Goal: Information Seeking & Learning: Learn about a topic

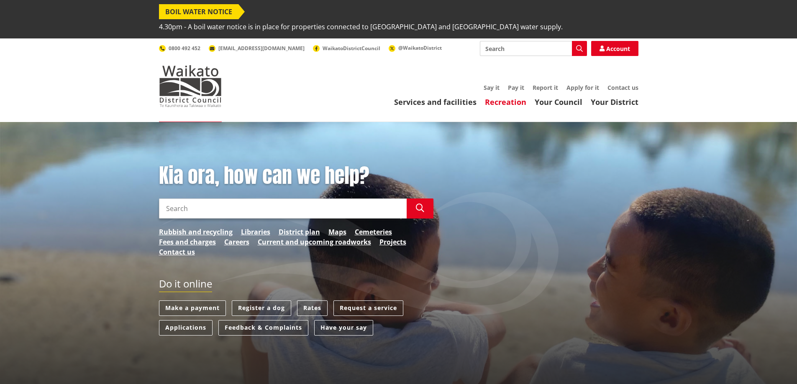
click at [506, 97] on link "Recreation" at bounding box center [505, 102] width 41 height 10
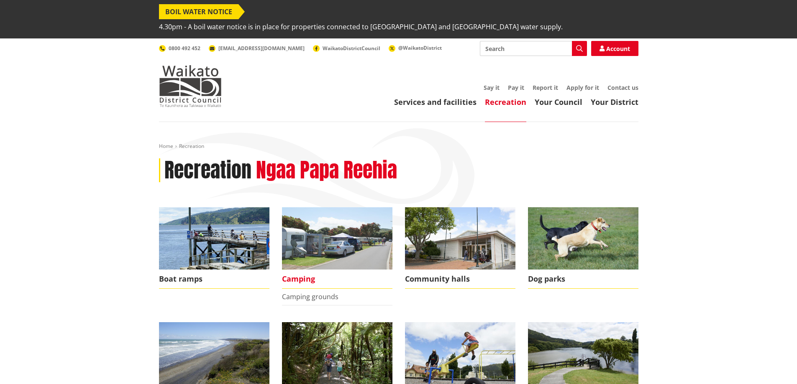
click at [337, 237] on img at bounding box center [337, 238] width 110 height 62
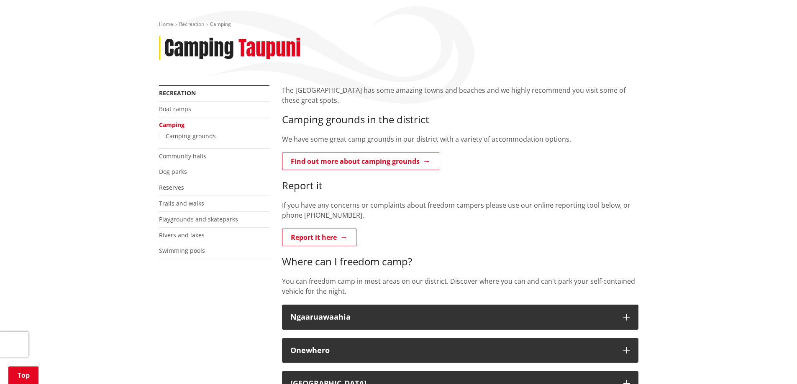
scroll to position [125, 0]
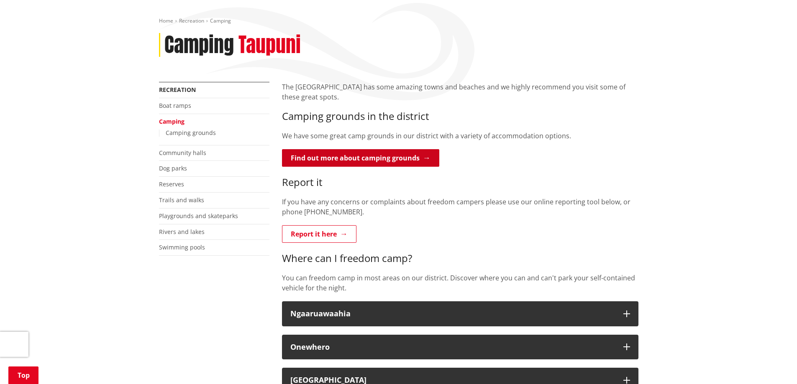
click at [396, 149] on link "Find out more about camping grounds" at bounding box center [360, 158] width 157 height 18
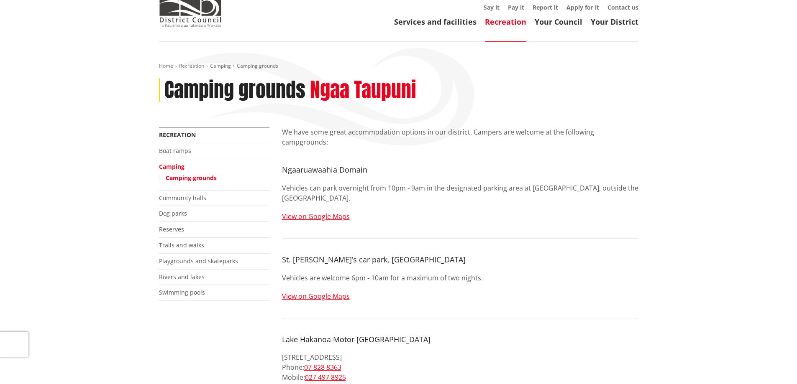
scroll to position [84, 0]
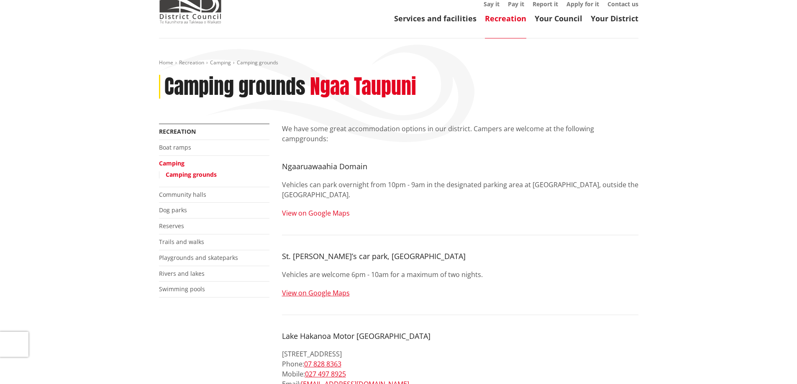
click at [326, 209] on link "View on Google Maps" at bounding box center [316, 213] width 68 height 9
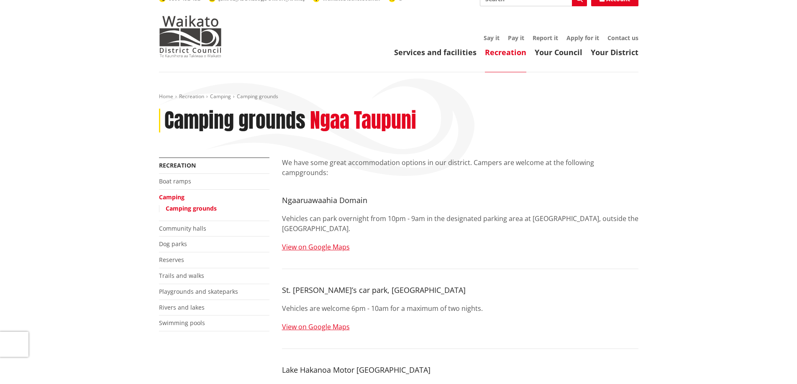
scroll to position [42, 0]
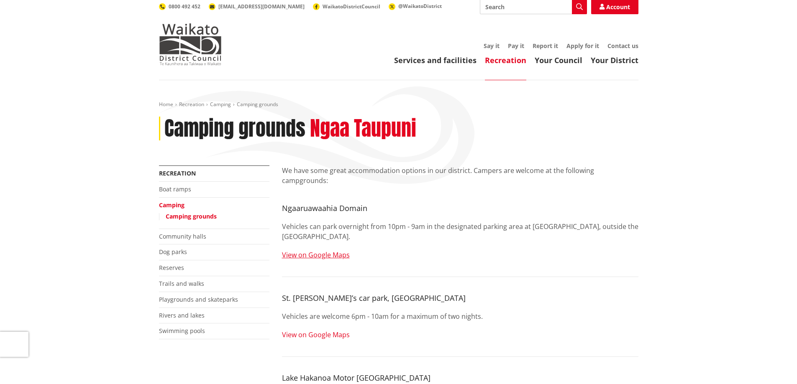
click at [319, 330] on link "View on Google Maps" at bounding box center [316, 334] width 68 height 9
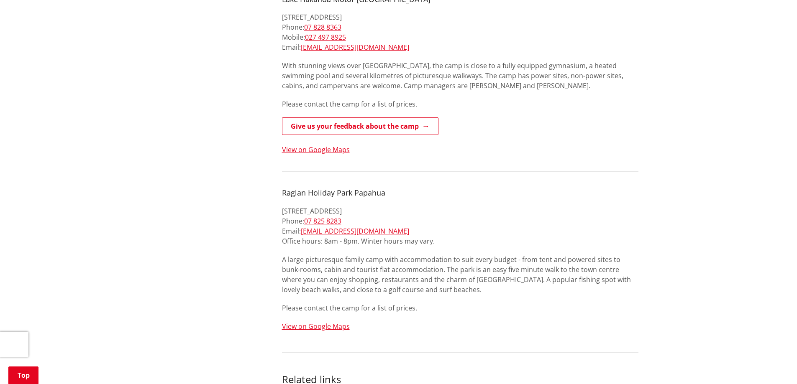
scroll to position [460, 0]
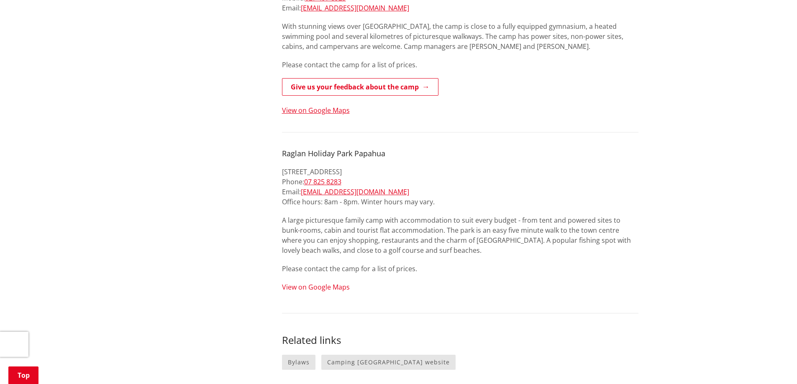
click at [322, 283] on link "View on Google Maps" at bounding box center [316, 287] width 68 height 9
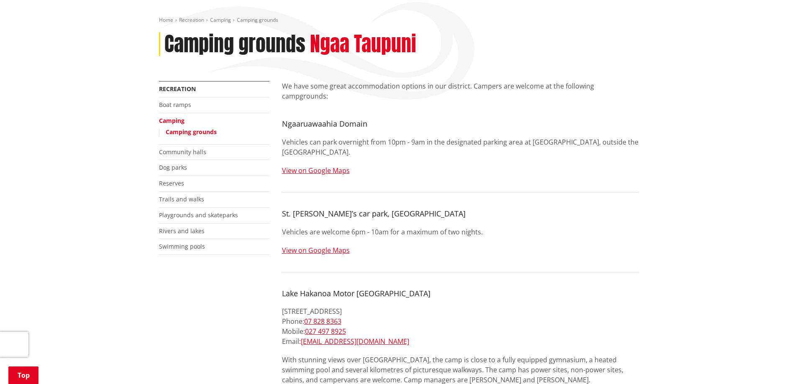
scroll to position [125, 0]
click at [170, 180] on link "Reserves" at bounding box center [171, 184] width 25 height 8
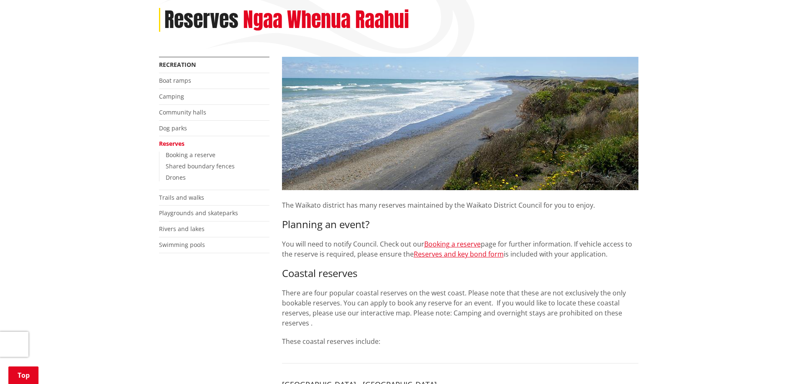
scroll to position [167, 0]
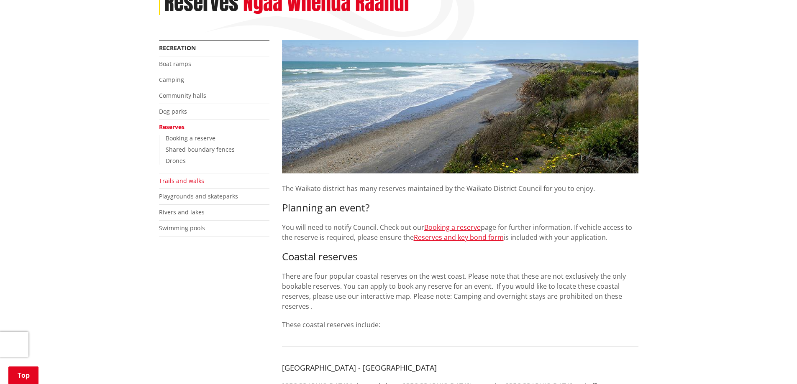
click at [169, 177] on link "Trails and walks" at bounding box center [181, 181] width 45 height 8
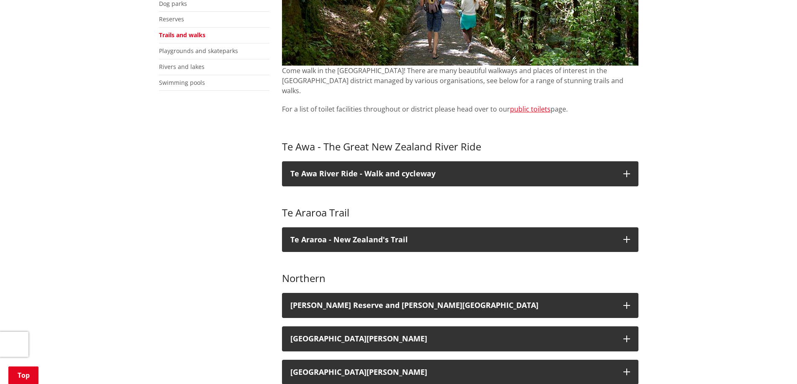
scroll to position [293, 0]
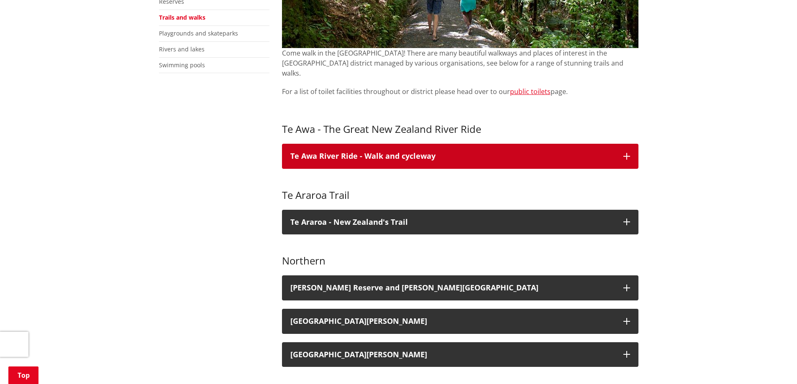
click at [345, 152] on h3 "Te Awa River Ride - Walk and cycleway" at bounding box center [452, 156] width 325 height 8
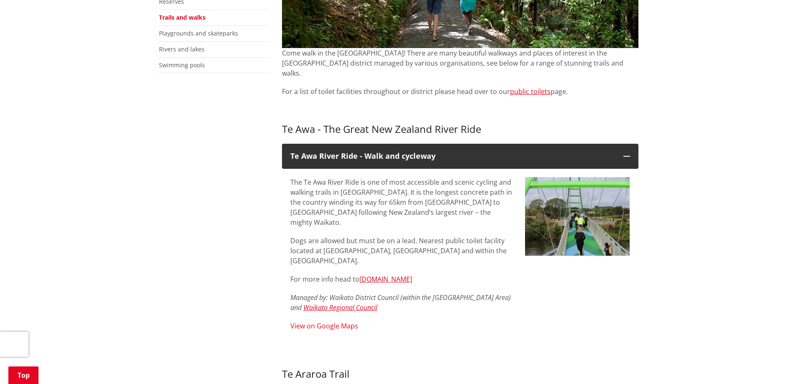
click at [337, 322] on link "View on Google Maps" at bounding box center [324, 326] width 68 height 9
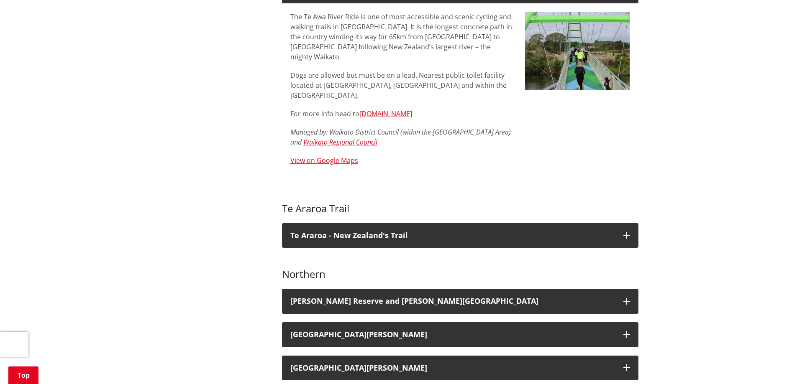
scroll to position [460, 0]
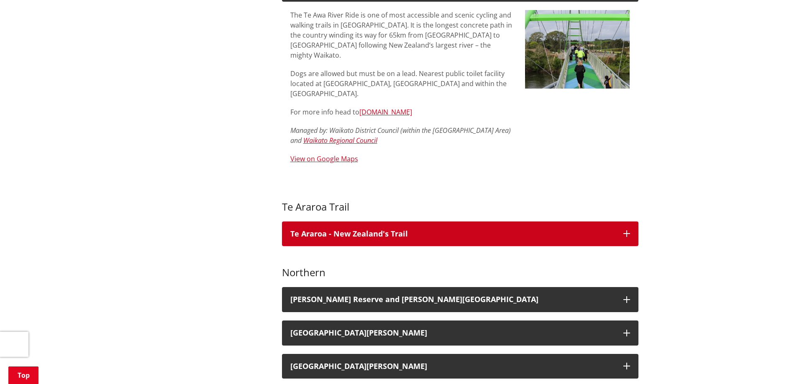
click at [414, 230] on p "Te Araroa - New Zealand's Trail" at bounding box center [452, 234] width 325 height 8
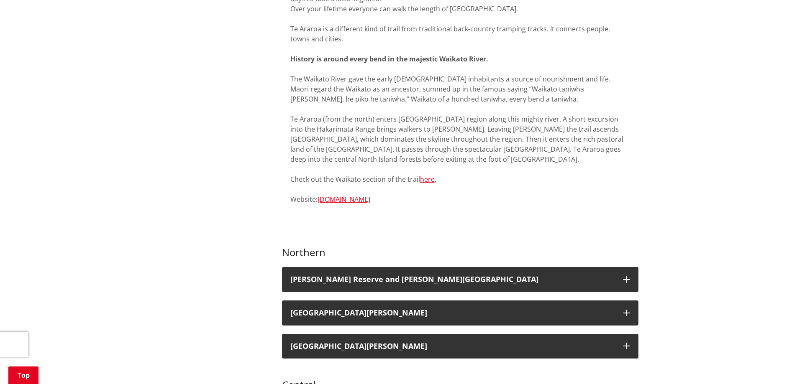
scroll to position [753, 0]
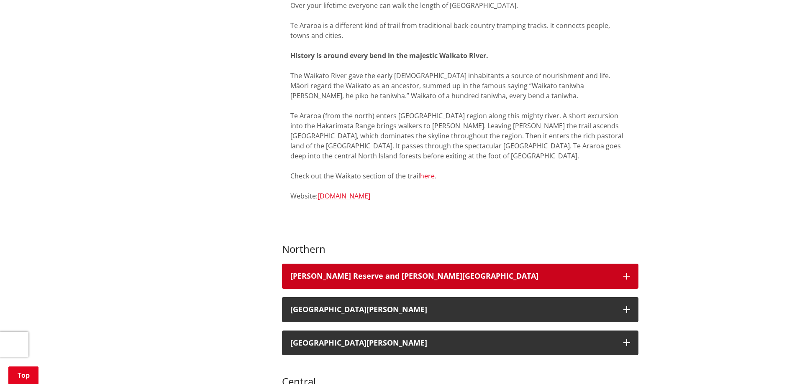
click at [376, 272] on h3 "[PERSON_NAME] Reserve and [PERSON_NAME][GEOGRAPHIC_DATA]" at bounding box center [452, 276] width 325 height 8
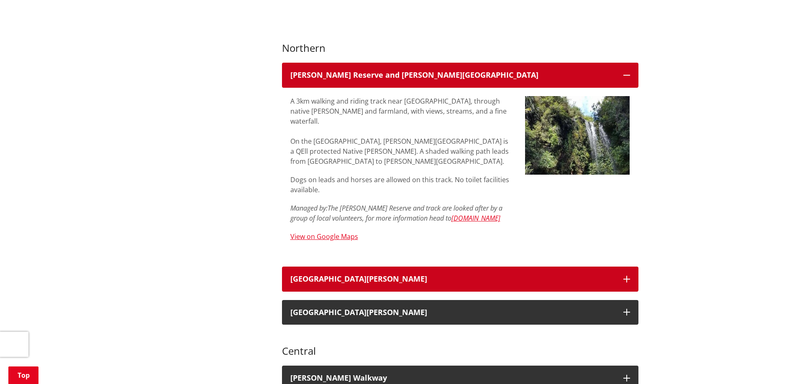
scroll to position [962, 0]
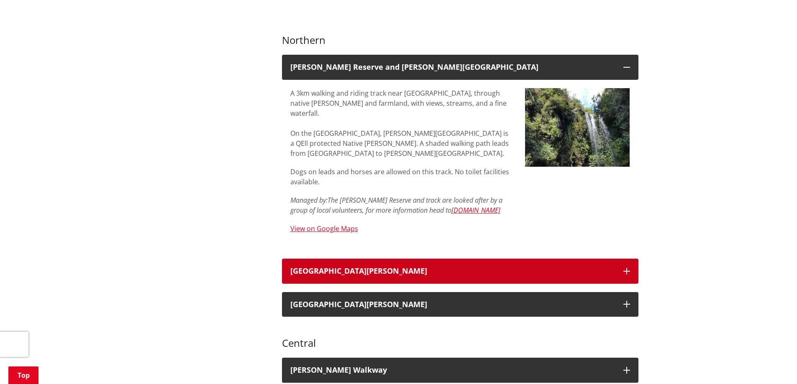
click at [391, 259] on button "[GEOGRAPHIC_DATA][PERSON_NAME]" at bounding box center [460, 271] width 356 height 25
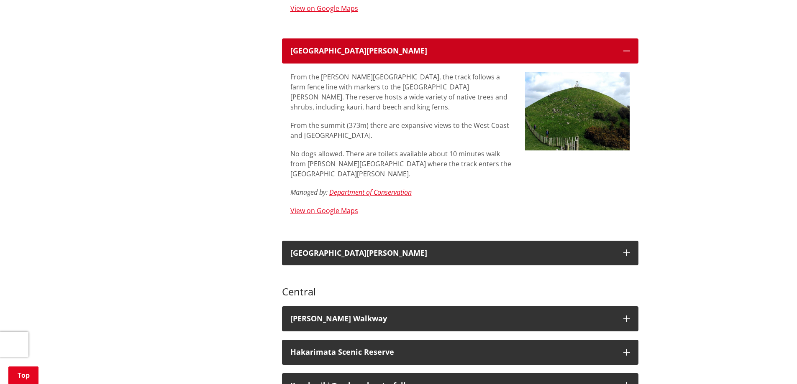
scroll to position [1213, 0]
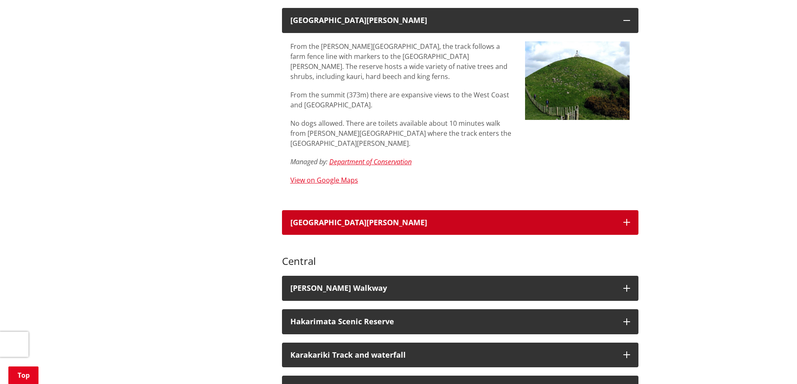
click at [375, 219] on div "[GEOGRAPHIC_DATA][PERSON_NAME]" at bounding box center [452, 223] width 325 height 8
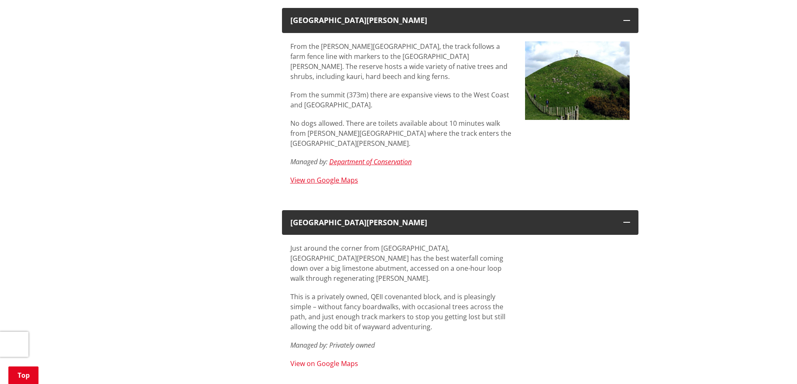
click at [348, 359] on link "View on Google Maps" at bounding box center [324, 363] width 68 height 9
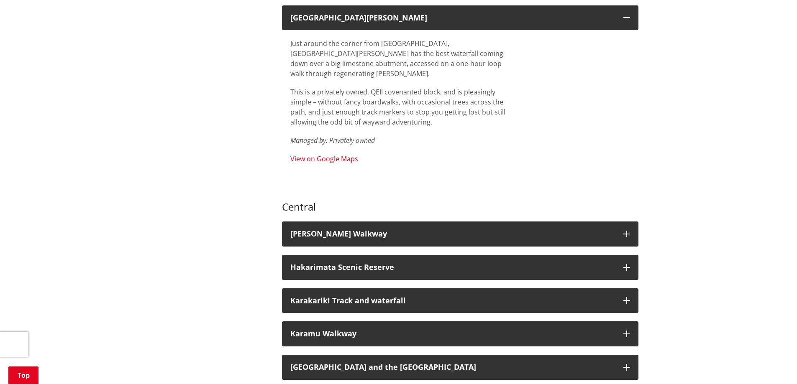
scroll to position [1422, 0]
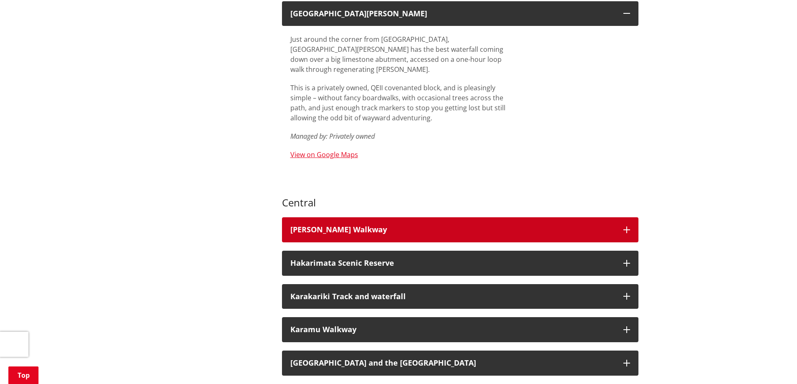
click at [350, 226] on div "[PERSON_NAME] Walkway" at bounding box center [452, 230] width 325 height 8
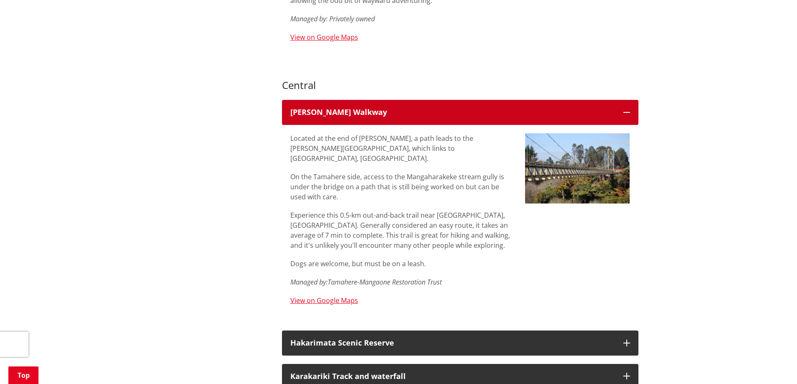
scroll to position [1547, 0]
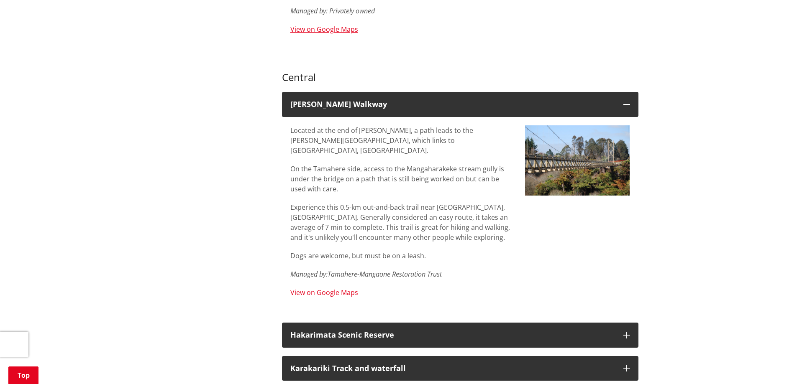
click at [329, 288] on link "View on Google Maps" at bounding box center [324, 292] width 68 height 9
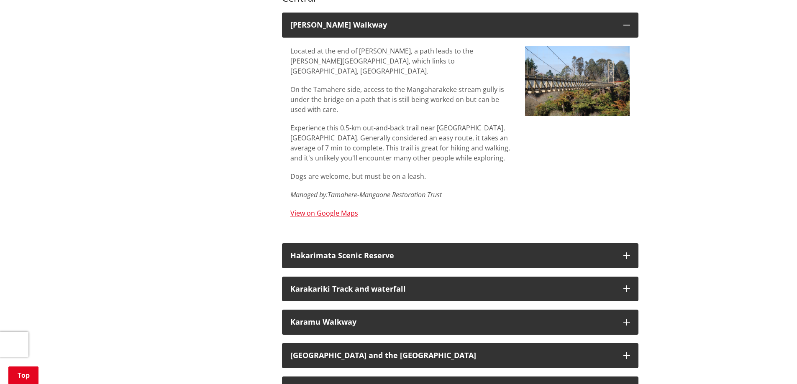
scroll to position [1631, 0]
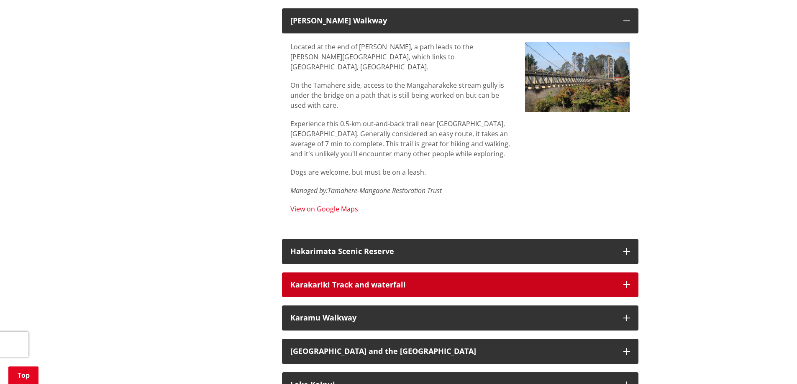
click at [351, 281] on h3 "Karakariki Track and waterfall" at bounding box center [452, 285] width 325 height 8
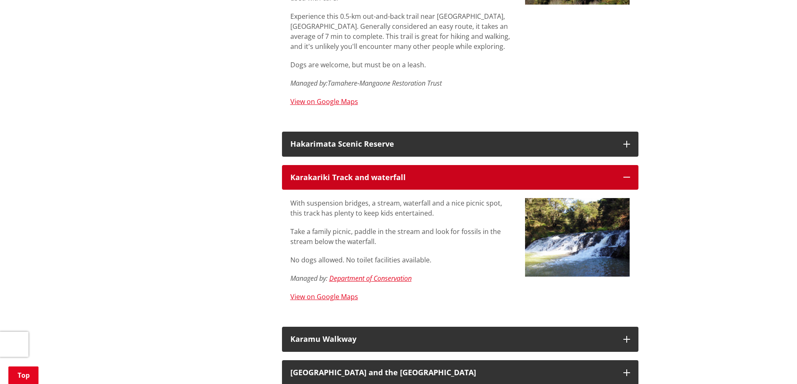
scroll to position [1756, 0]
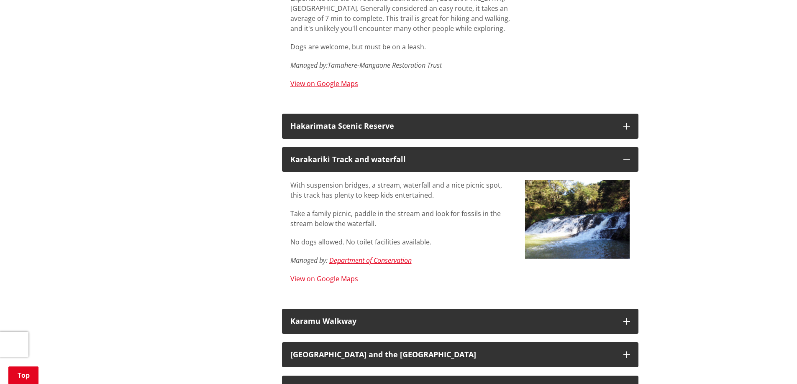
click at [313, 274] on link "View on Google Maps" at bounding box center [324, 278] width 68 height 9
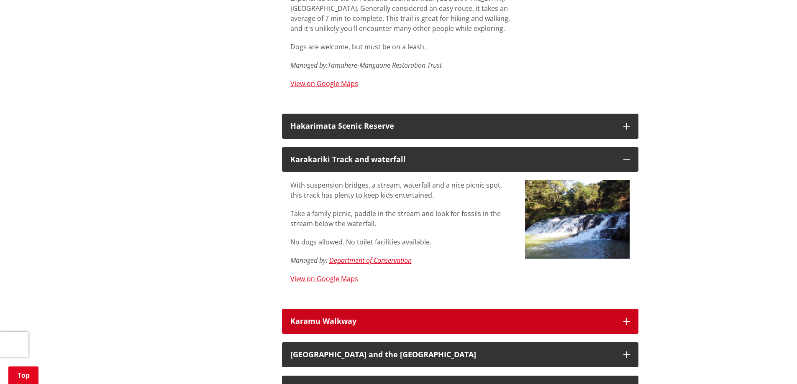
click at [322, 317] on div "Karamu Walkway" at bounding box center [452, 321] width 325 height 8
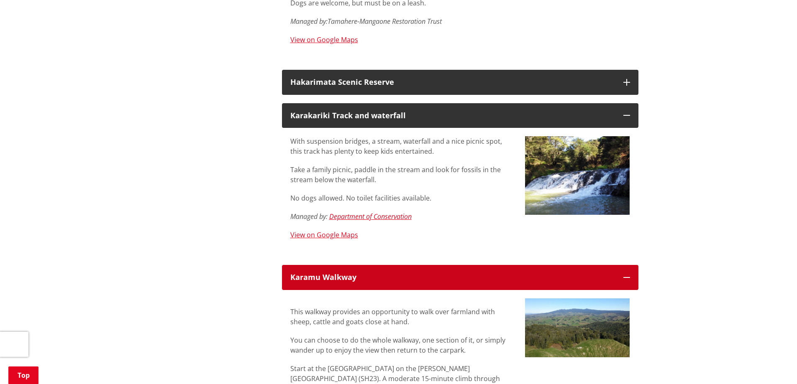
scroll to position [1798, 0]
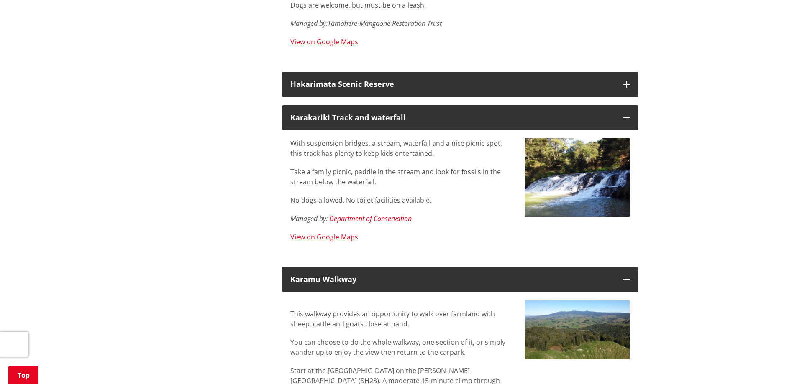
click at [381, 214] on em "Department of Conservation" at bounding box center [370, 218] width 82 height 9
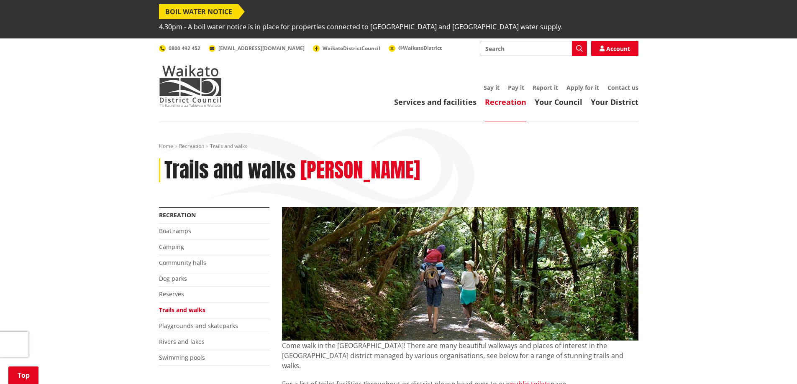
scroll to position [713, 0]
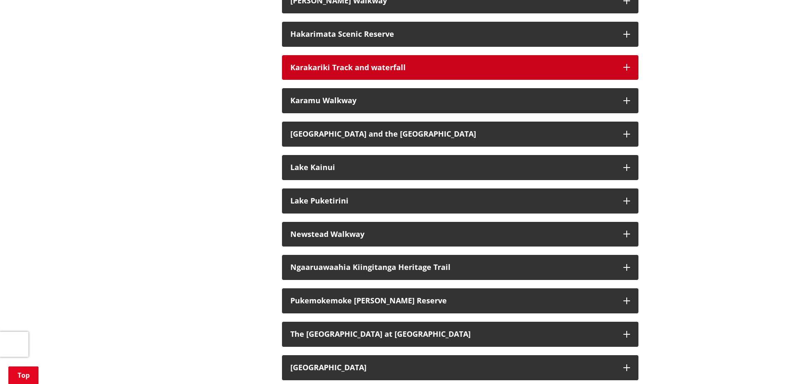
click at [452, 64] on h3 "Karakariki Track and waterfall" at bounding box center [452, 68] width 325 height 8
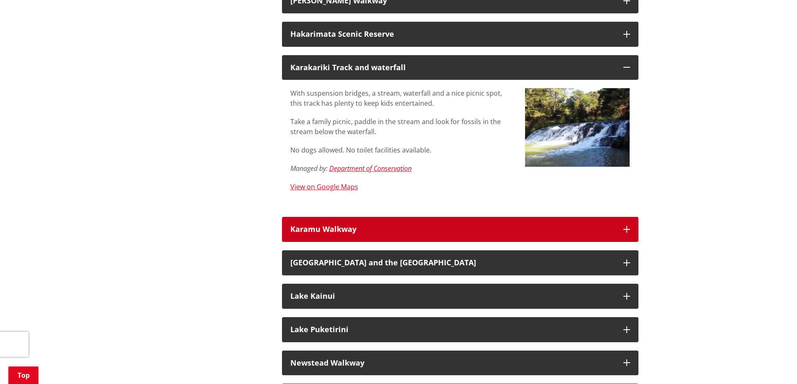
click at [357, 217] on button "Karamu Walkway" at bounding box center [460, 229] width 356 height 25
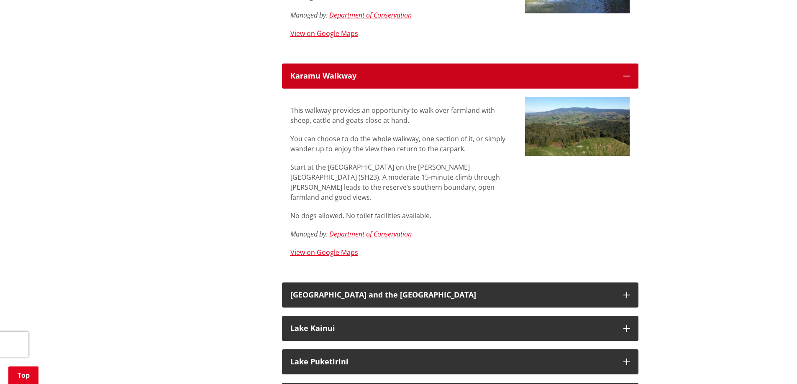
scroll to position [880, 0]
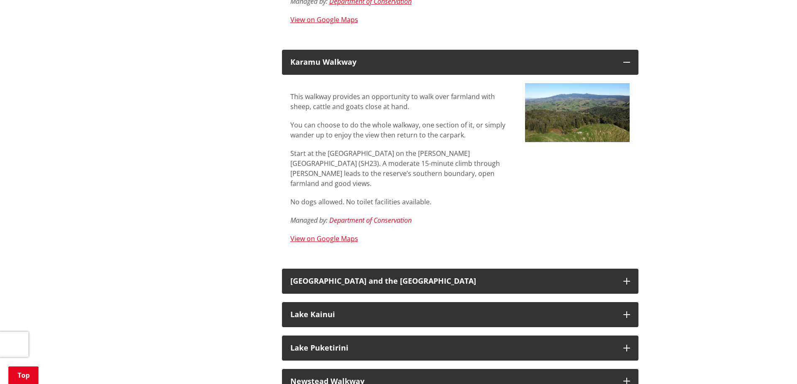
click at [392, 216] on em "Department of Conservation" at bounding box center [370, 220] width 82 height 9
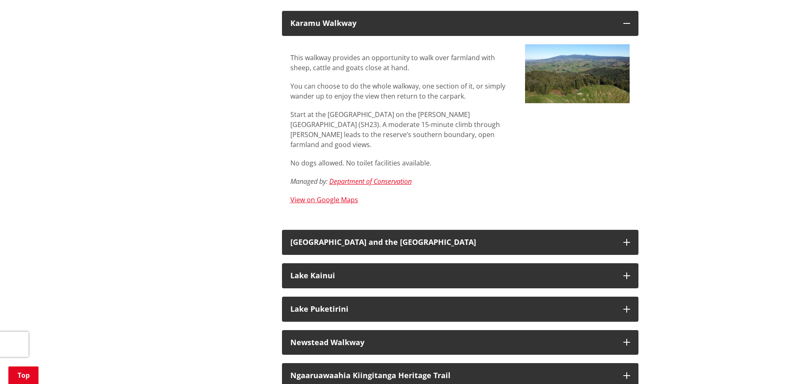
scroll to position [922, 0]
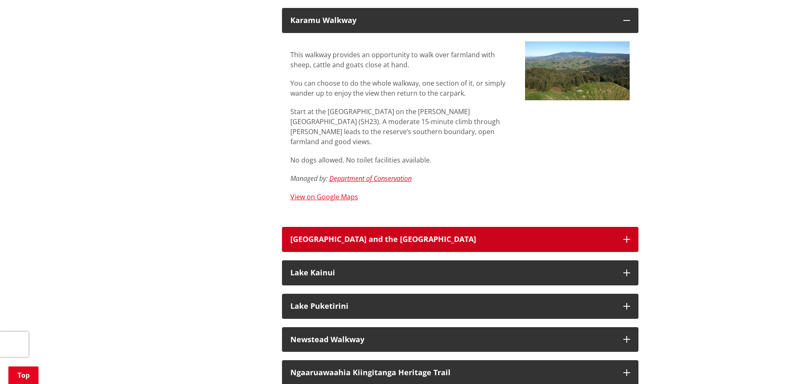
click at [381, 235] on h3 "[GEOGRAPHIC_DATA] and the [GEOGRAPHIC_DATA]" at bounding box center [452, 239] width 325 height 8
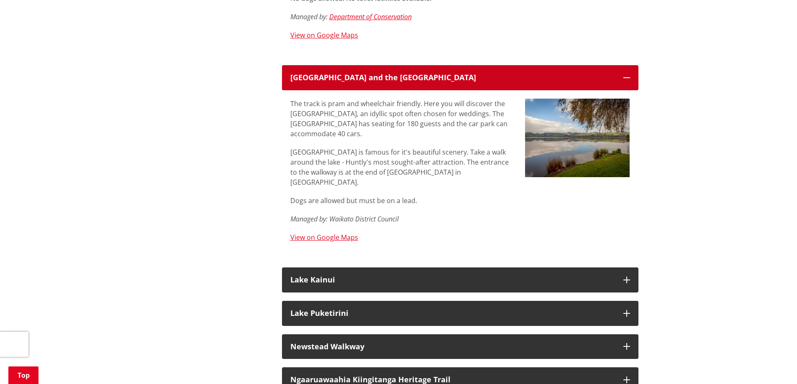
scroll to position [1089, 0]
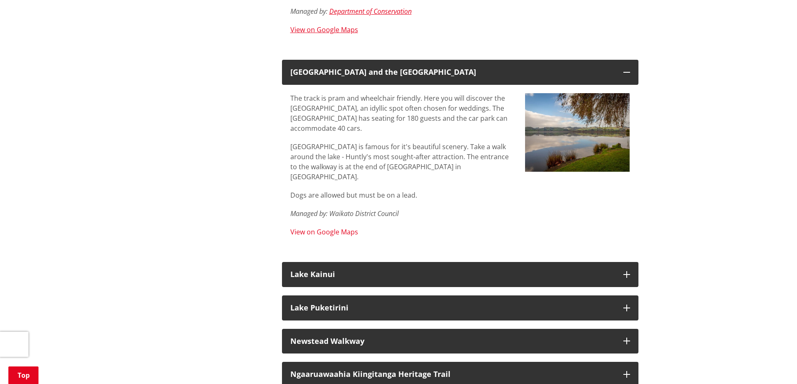
click at [342, 227] on link "View on Google Maps" at bounding box center [324, 231] width 68 height 9
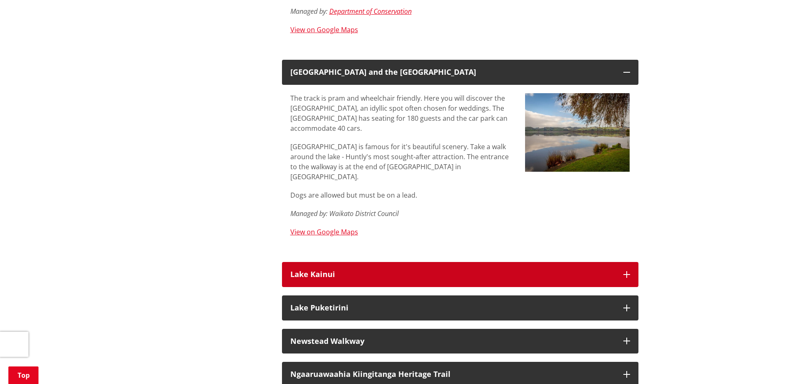
click at [335, 271] on h3 "Lake Kainui" at bounding box center [452, 275] width 325 height 8
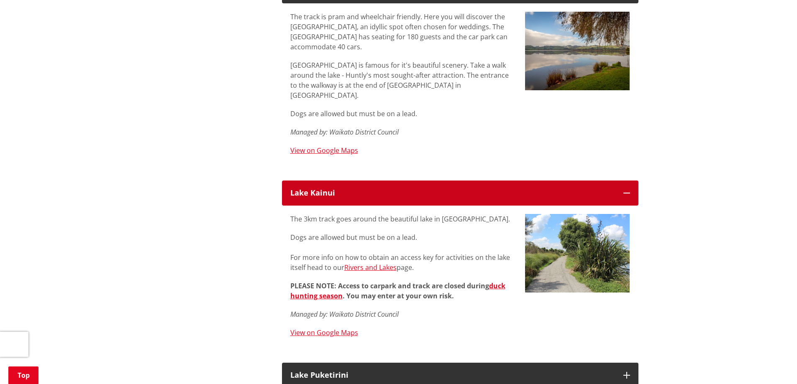
scroll to position [1173, 0]
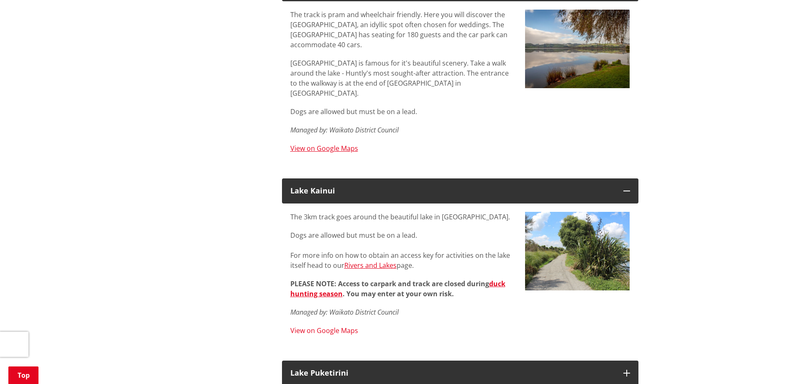
click at [347, 326] on link "View on Google Maps" at bounding box center [324, 330] width 68 height 9
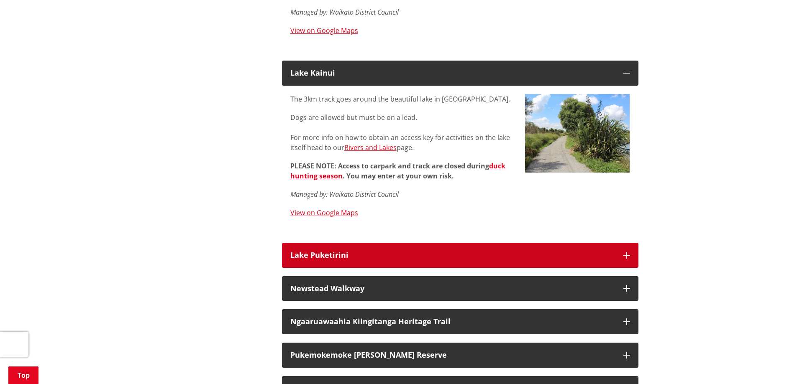
scroll to position [1298, 0]
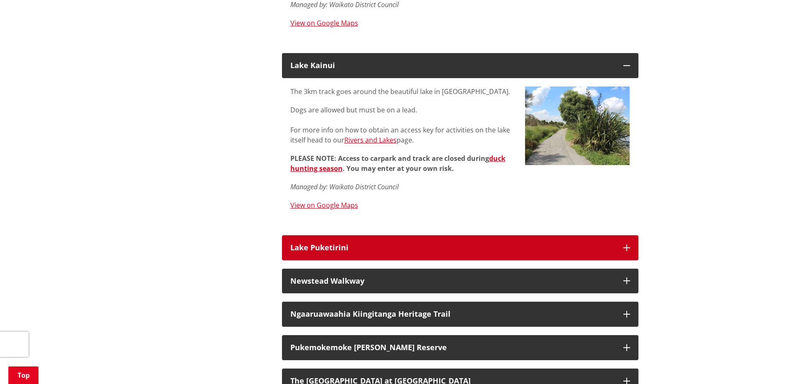
click at [329, 244] on h3 "Lake Puketirini" at bounding box center [452, 248] width 325 height 8
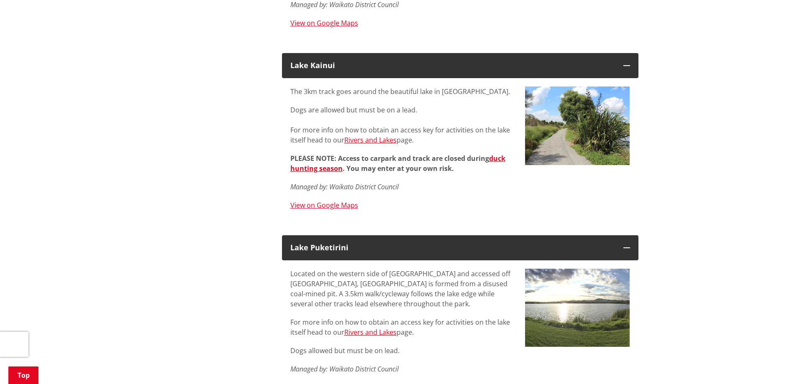
click at [347, 383] on link "View on Google Maps" at bounding box center [324, 387] width 68 height 9
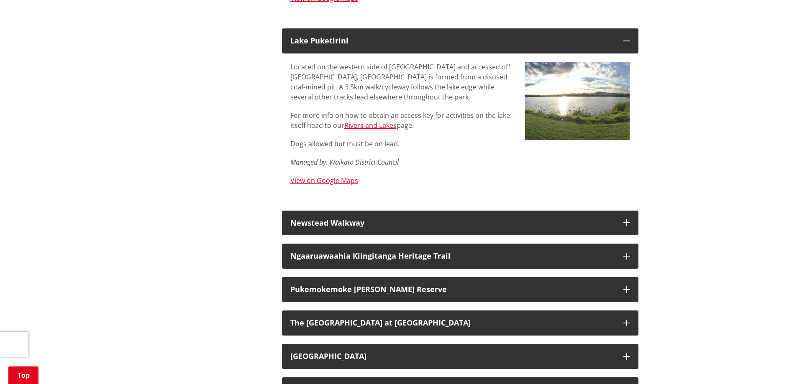
scroll to position [1507, 0]
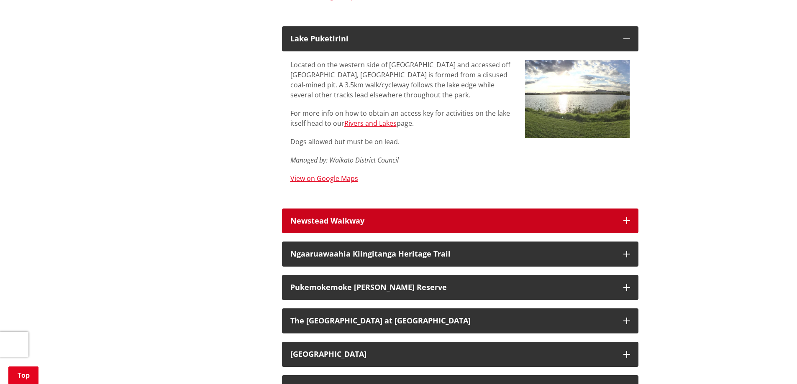
click at [420, 209] on button "Newstead Walkway" at bounding box center [460, 221] width 356 height 25
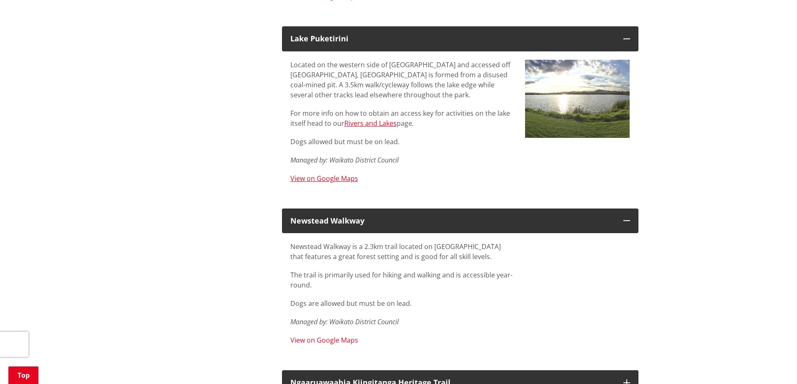
click at [332, 336] on link "View on Google Maps" at bounding box center [324, 340] width 68 height 9
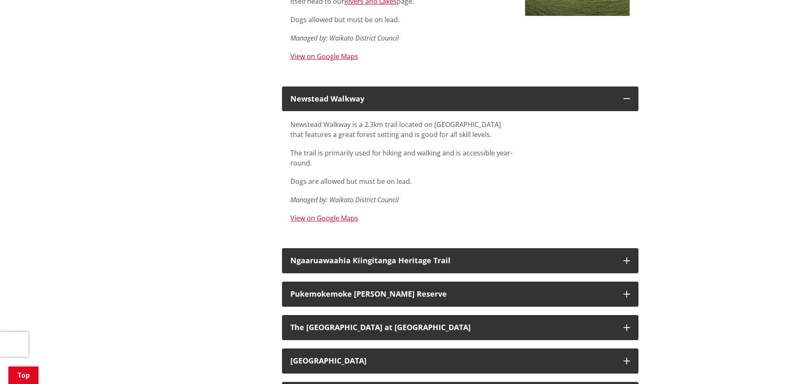
scroll to position [1633, 0]
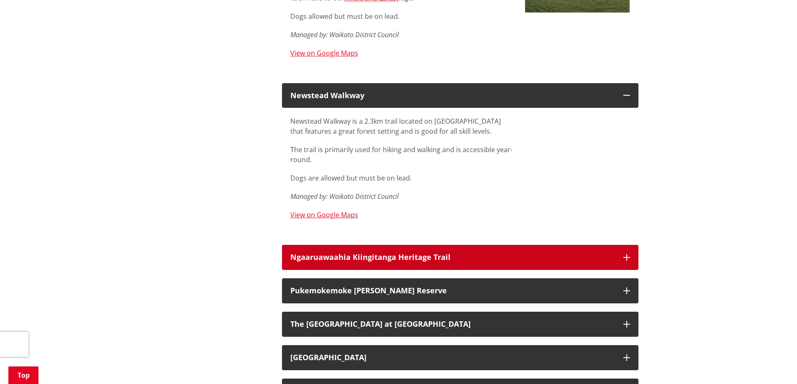
click at [377, 245] on button "Ngaaruawaahia Kiingitanga Heritage Trail" at bounding box center [460, 257] width 356 height 25
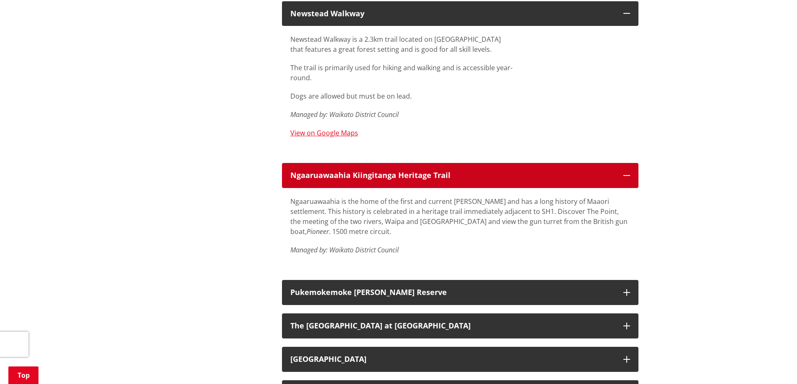
scroll to position [1716, 0]
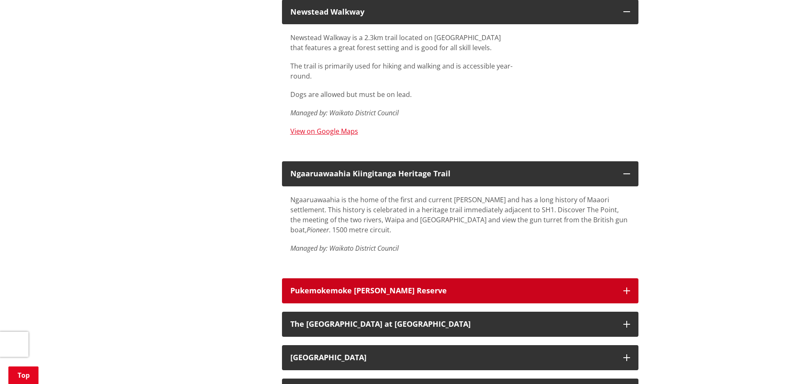
click at [365, 287] on h3 "Pukemokemoke [PERSON_NAME] Reserve" at bounding box center [452, 291] width 325 height 8
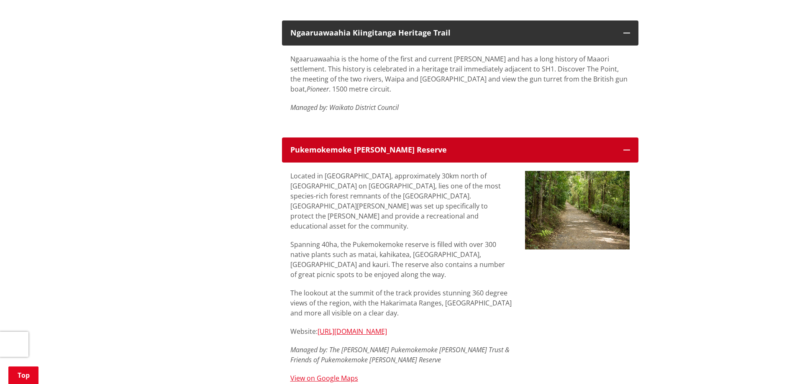
scroll to position [1884, 0]
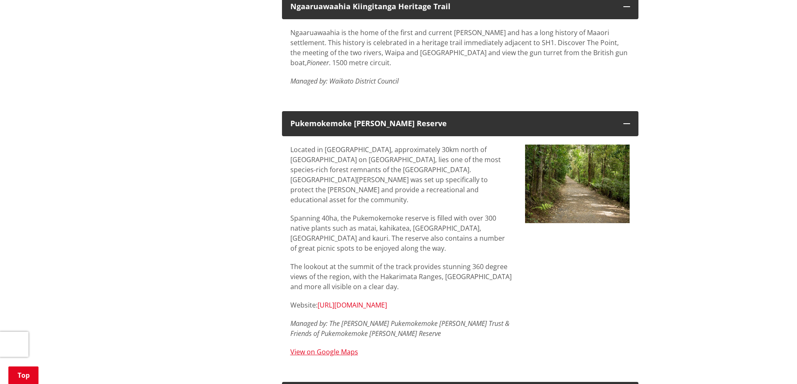
click at [365, 301] on link "[URL][DOMAIN_NAME]" at bounding box center [351, 305] width 69 height 9
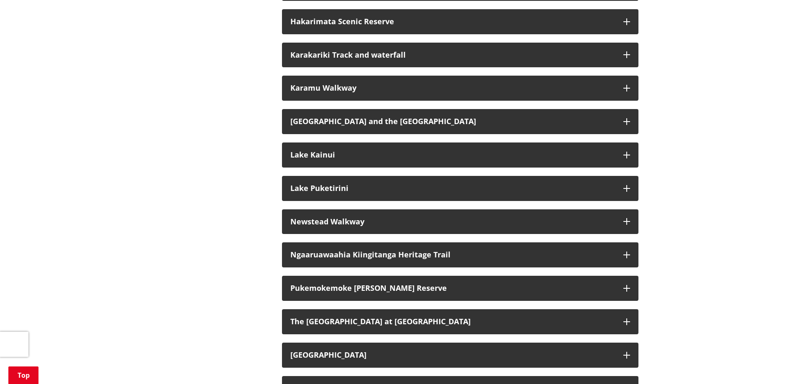
scroll to position [723, 0]
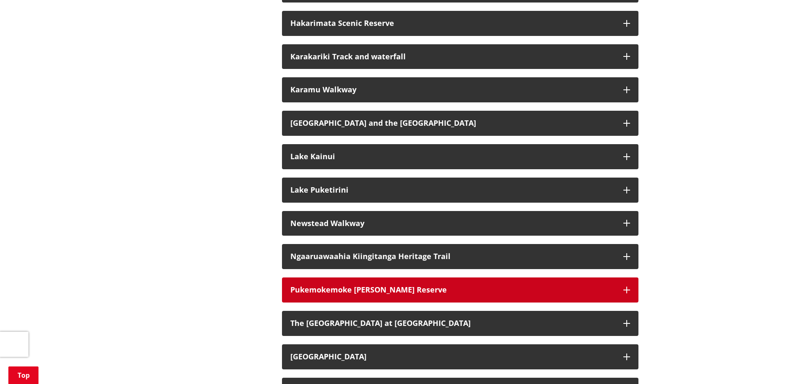
click at [386, 286] on h3 "Pukemokemoke [PERSON_NAME] Reserve" at bounding box center [452, 290] width 325 height 8
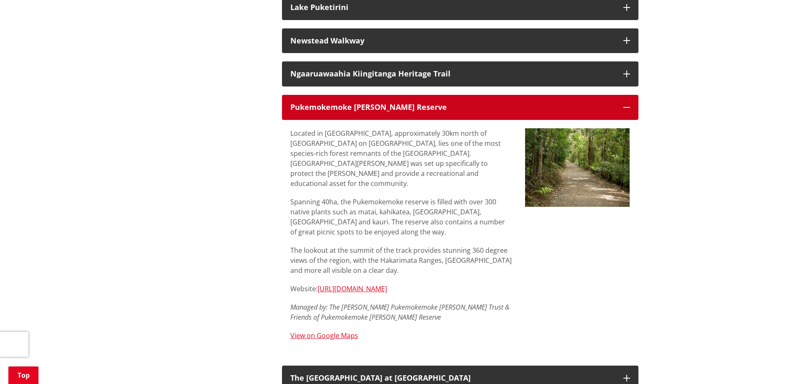
scroll to position [933, 0]
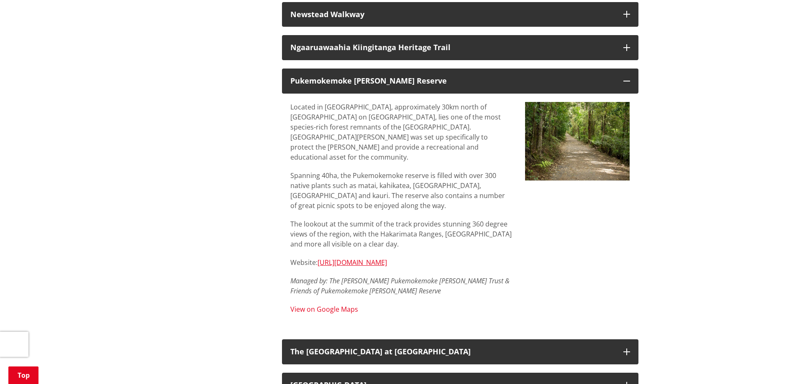
click at [351, 305] on link "View on Google Maps" at bounding box center [324, 309] width 68 height 9
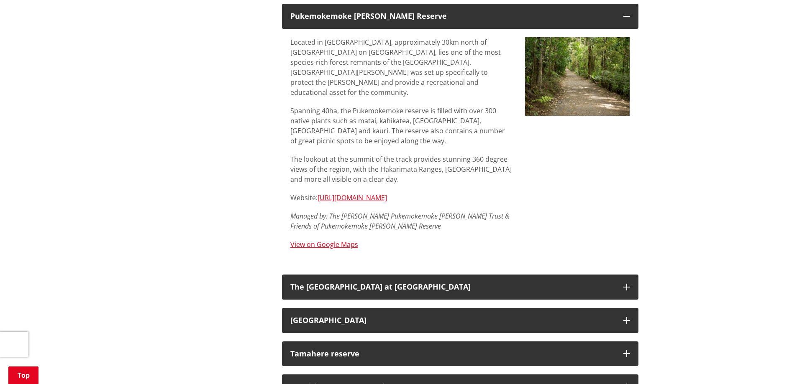
scroll to position [1058, 0]
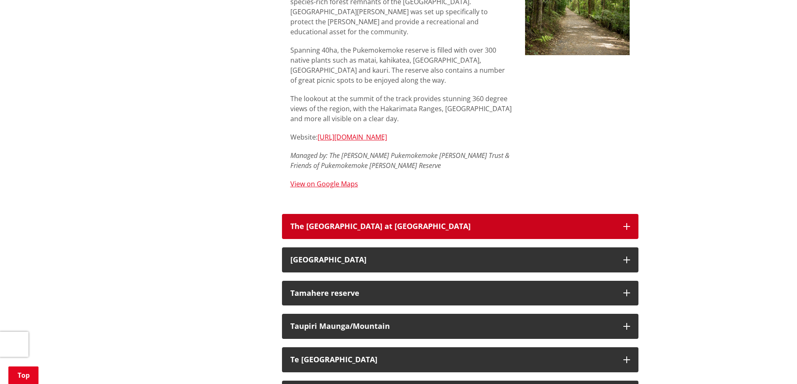
click at [402, 222] on div "The [GEOGRAPHIC_DATA] at [GEOGRAPHIC_DATA]" at bounding box center [452, 226] width 325 height 8
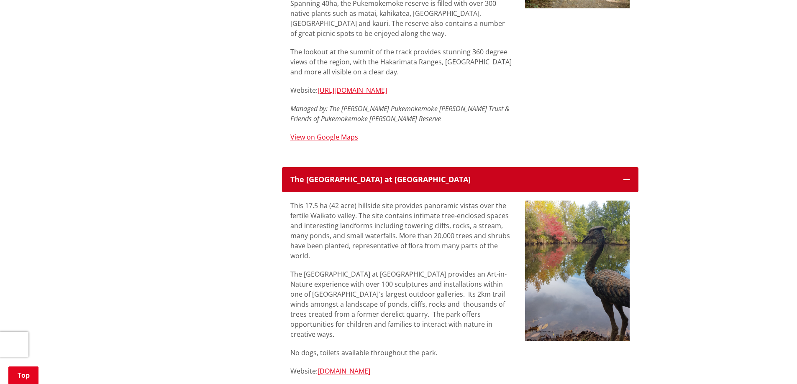
scroll to position [1142, 0]
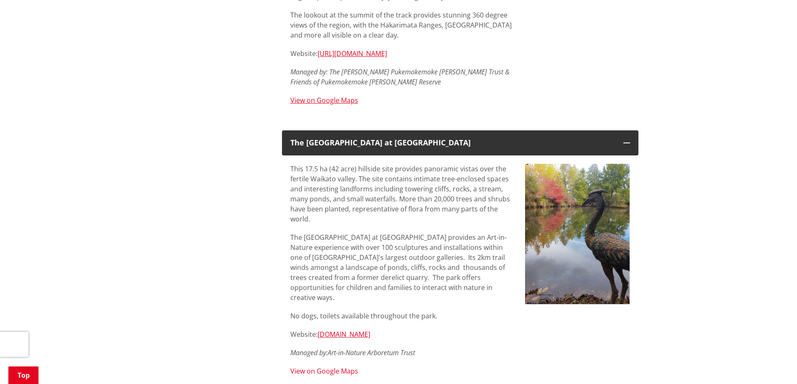
click at [327, 367] on link "View on Google Maps" at bounding box center [324, 371] width 68 height 9
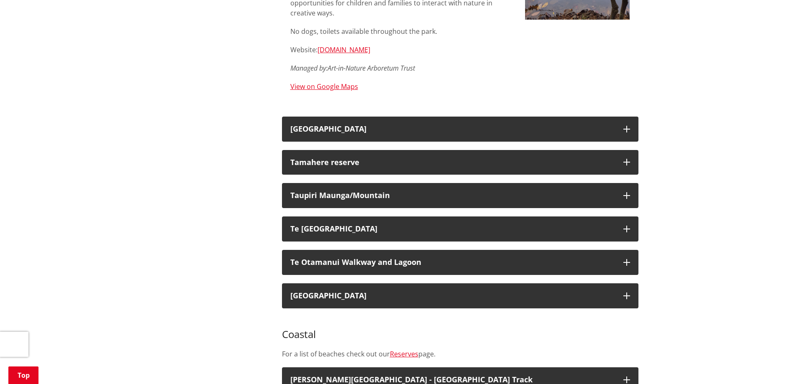
scroll to position [1434, 0]
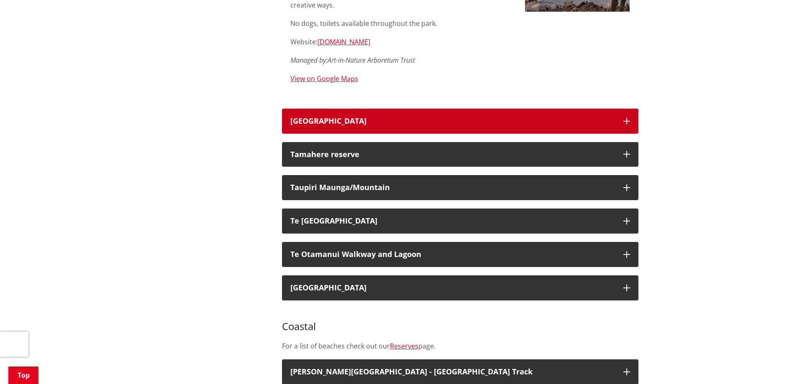
click at [313, 109] on button "[GEOGRAPHIC_DATA]" at bounding box center [460, 121] width 356 height 25
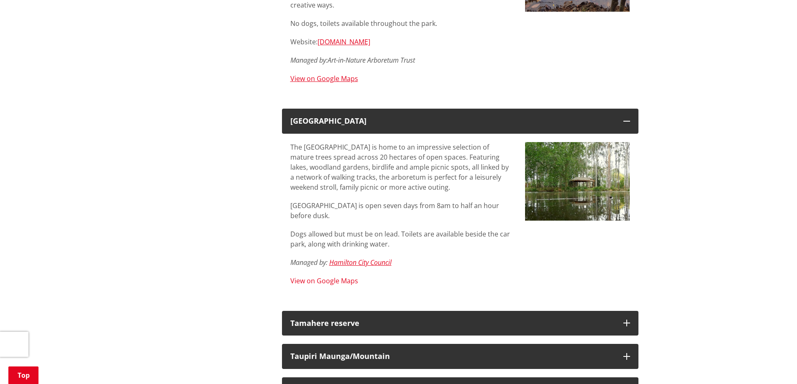
click at [345, 276] on link "View on Google Maps" at bounding box center [324, 280] width 68 height 9
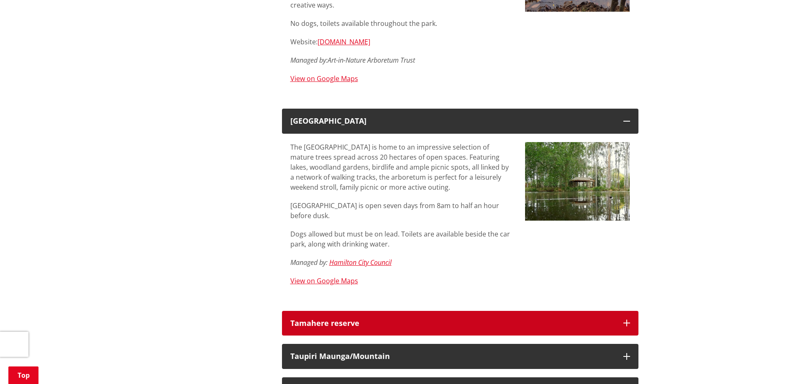
click at [363, 311] on button "Tamahere reserve" at bounding box center [460, 323] width 356 height 25
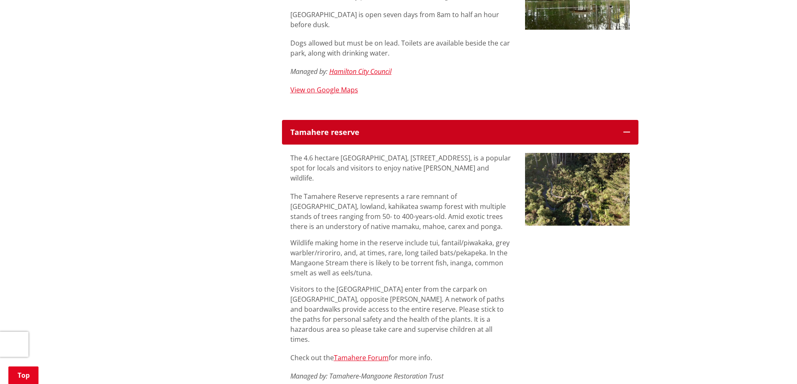
scroll to position [1685, 0]
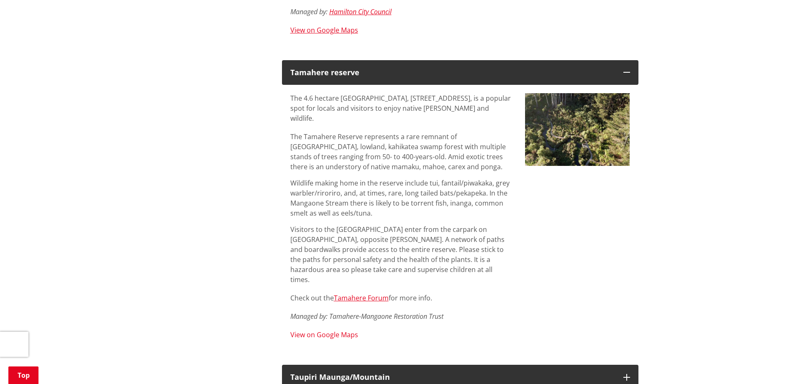
click at [343, 330] on link "View on Google Maps" at bounding box center [324, 334] width 68 height 9
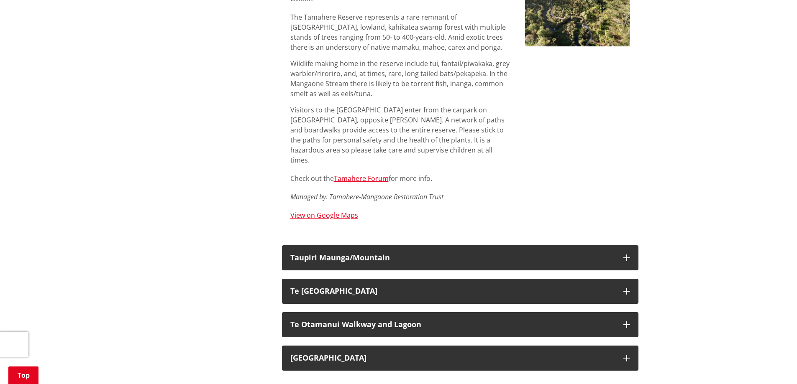
scroll to position [1811, 0]
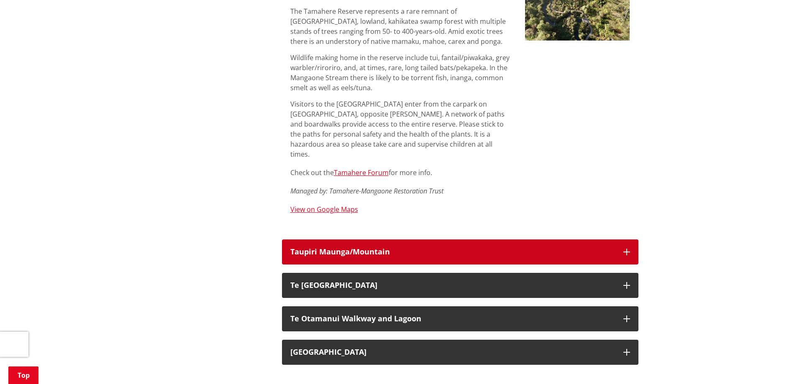
click at [359, 248] on div "Taupiri Maunga/Mountain" at bounding box center [452, 252] width 325 height 8
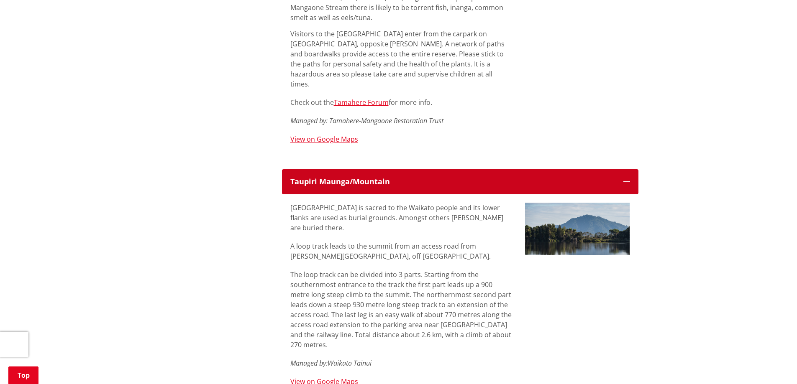
scroll to position [2020, 0]
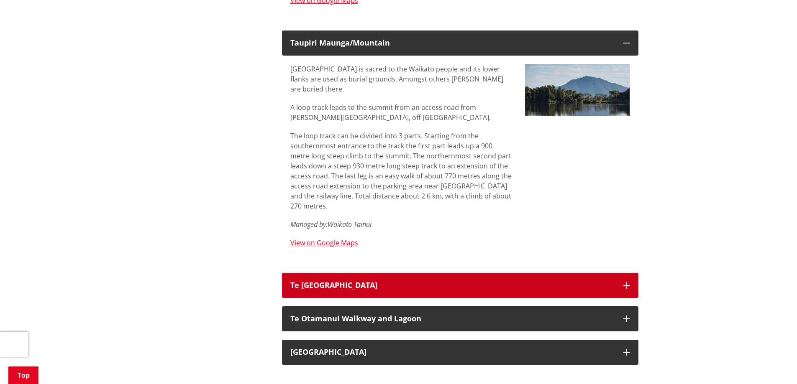
click at [347, 281] on div "Te [GEOGRAPHIC_DATA]" at bounding box center [452, 285] width 325 height 8
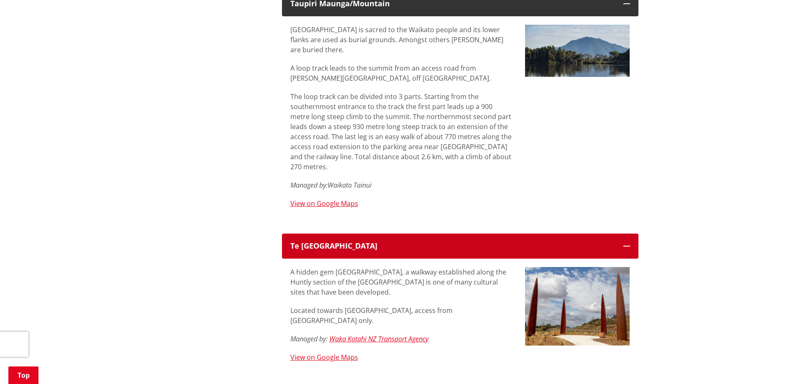
scroll to position [2062, 0]
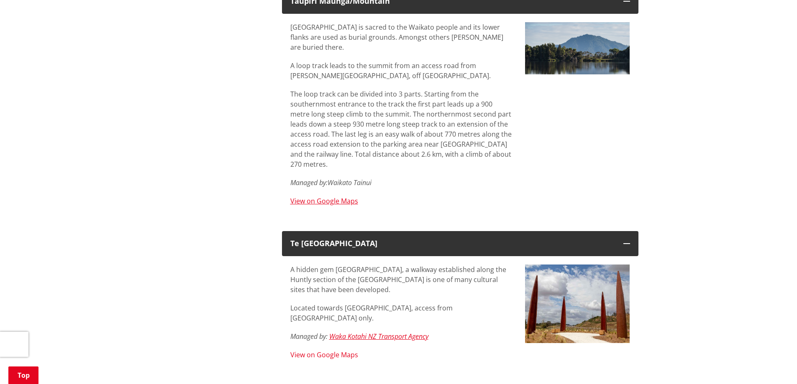
click at [330, 350] on link "View on Google Maps" at bounding box center [324, 354] width 68 height 9
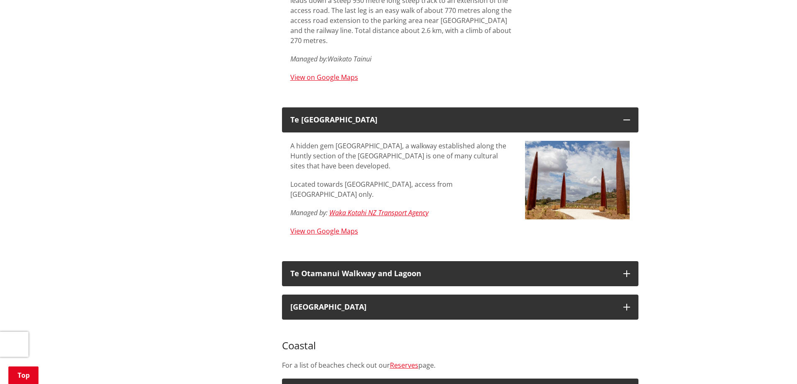
scroll to position [2187, 0]
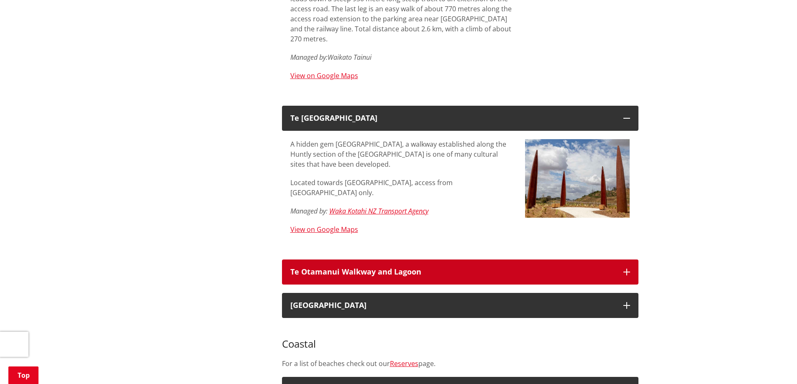
click at [387, 268] on h3 "Te Otamanui Walkway and Lagoon" at bounding box center [452, 272] width 325 height 8
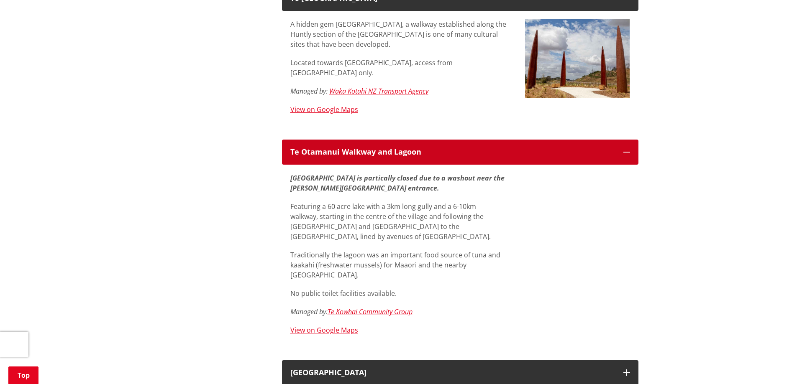
scroll to position [2313, 0]
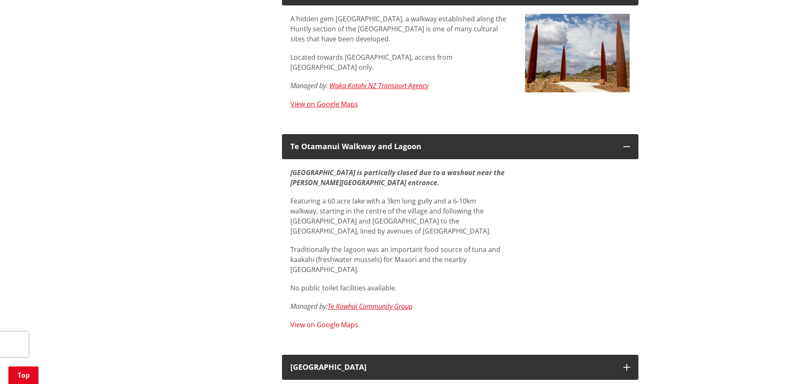
click at [327, 320] on link "View on Google Maps" at bounding box center [324, 324] width 68 height 9
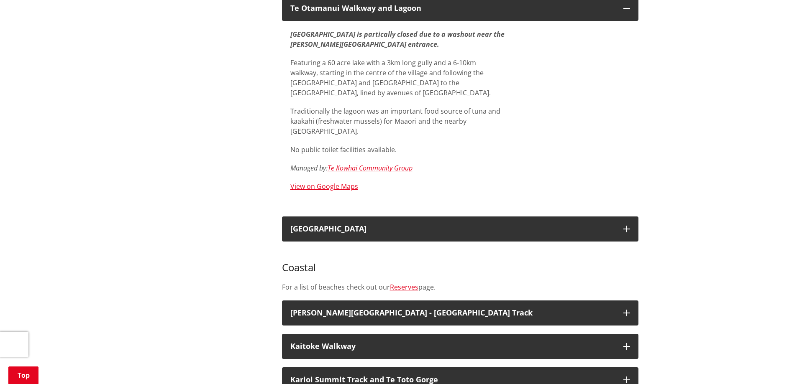
scroll to position [2480, 0]
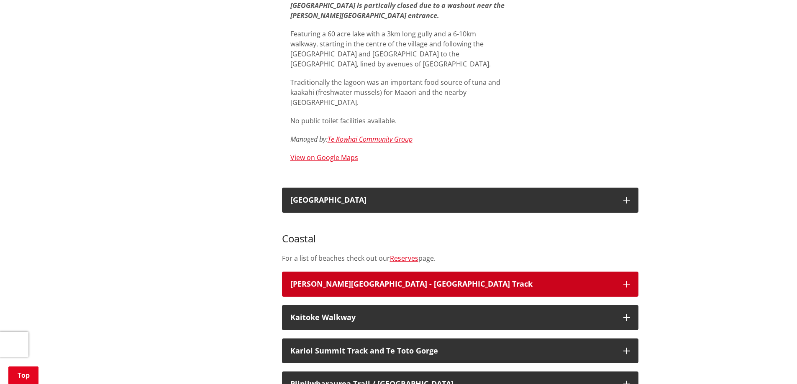
click at [362, 280] on h3 "[PERSON_NAME][GEOGRAPHIC_DATA] - [GEOGRAPHIC_DATA] Track" at bounding box center [452, 284] width 325 height 8
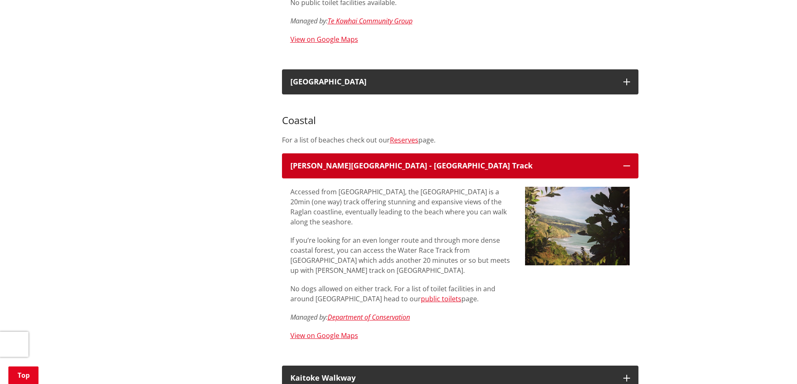
scroll to position [2605, 0]
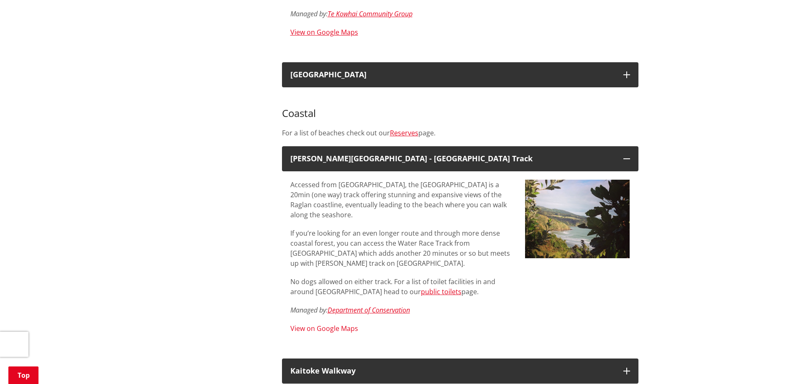
click at [330, 324] on link "View on Google Maps" at bounding box center [324, 328] width 68 height 9
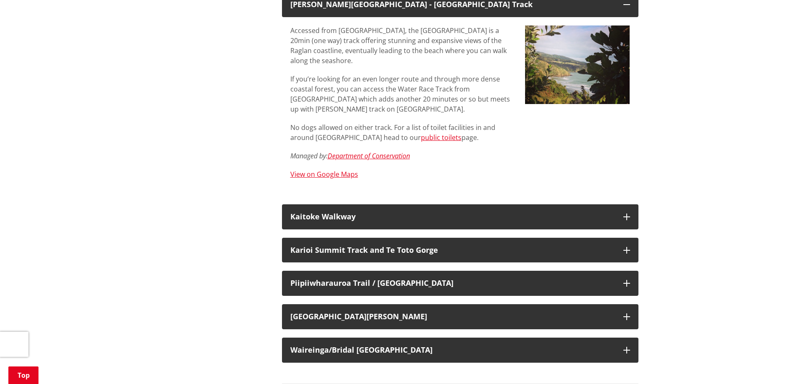
scroll to position [2773, 0]
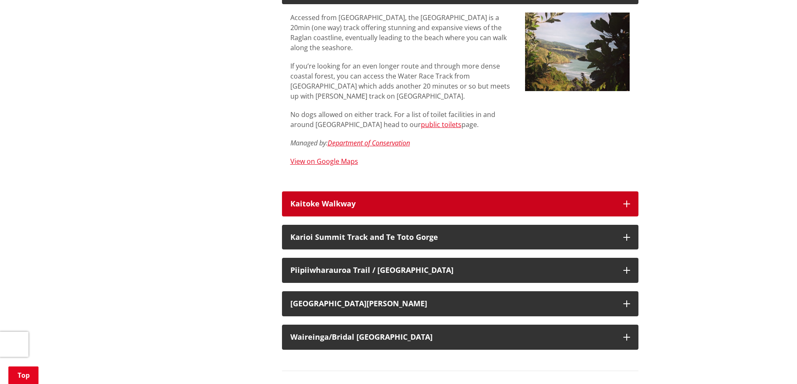
click at [322, 200] on div "Kaitoke Walkway" at bounding box center [452, 204] width 325 height 8
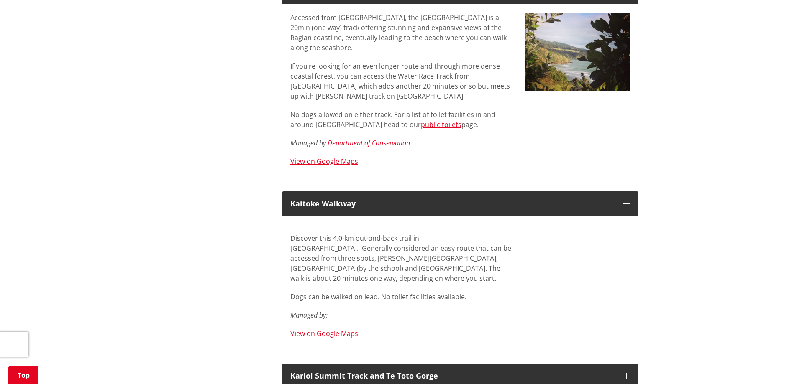
click at [344, 329] on link "View on Google Maps" at bounding box center [324, 333] width 68 height 9
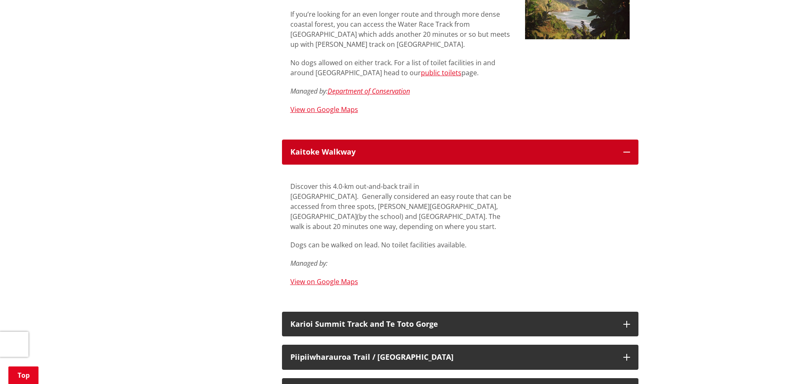
scroll to position [2898, 0]
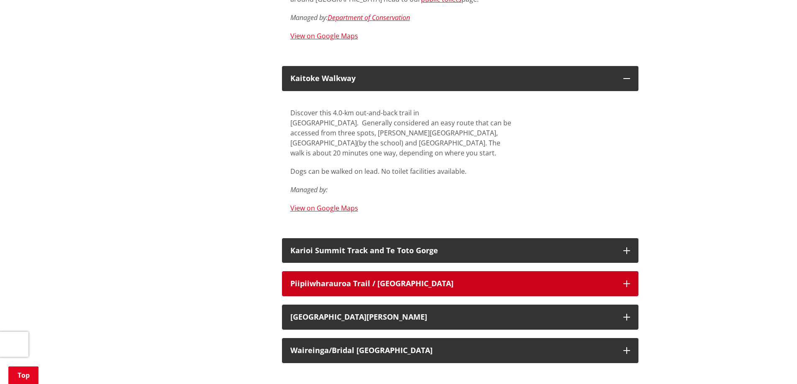
click at [365, 280] on h3 "Piipiiwharauroa Trail / [GEOGRAPHIC_DATA]" at bounding box center [452, 284] width 325 height 8
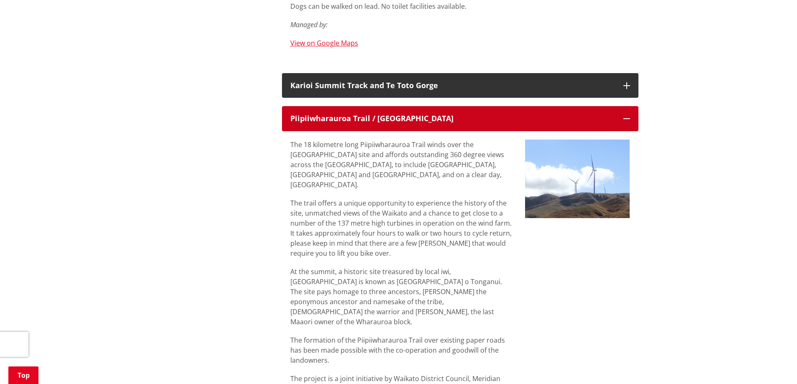
scroll to position [3065, 0]
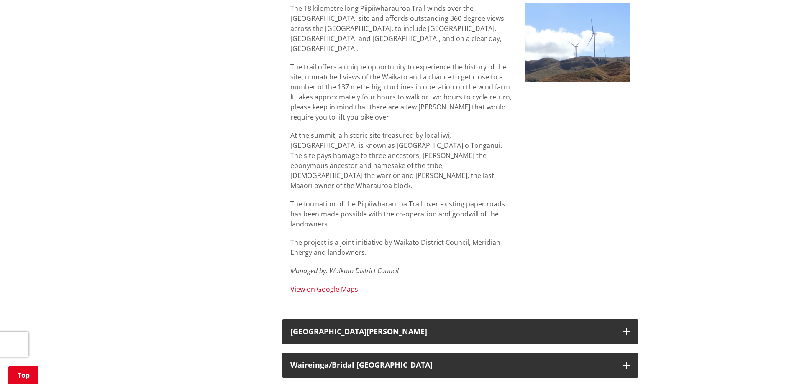
scroll to position [3274, 0]
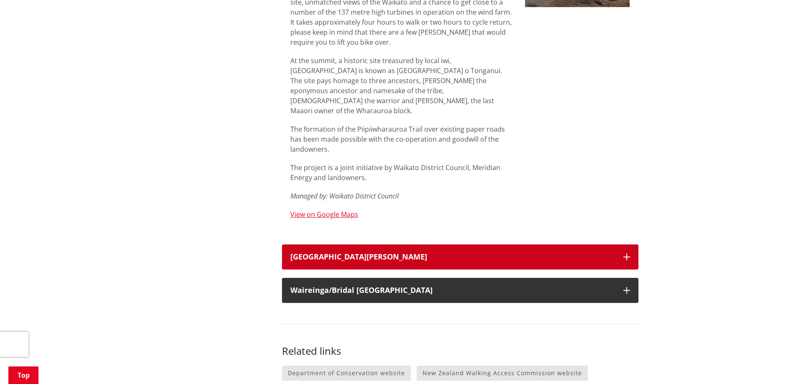
click at [358, 253] on div "[GEOGRAPHIC_DATA][PERSON_NAME]" at bounding box center [452, 257] width 325 height 8
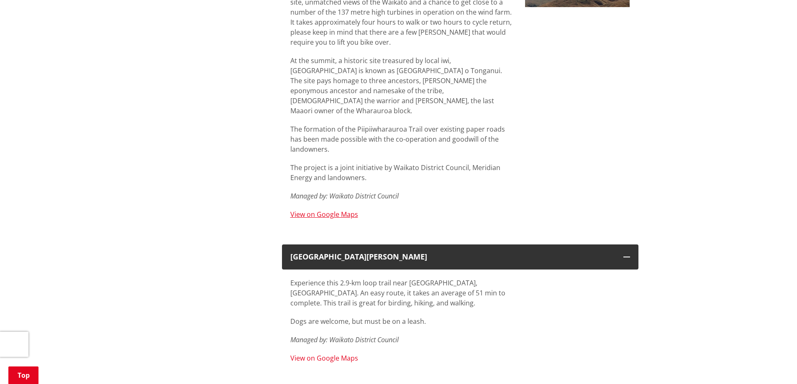
click at [332, 354] on link "View on Google Maps" at bounding box center [324, 358] width 68 height 9
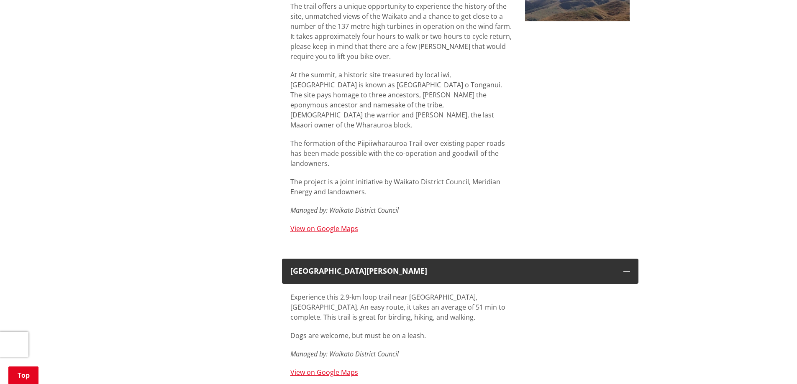
scroll to position [3358, 0]
